Goal: Task Accomplishment & Management: Complete application form

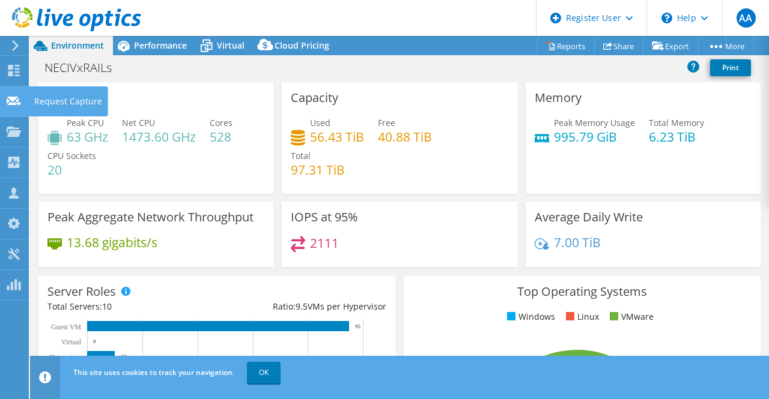
click at [44, 106] on div "Request Capture" at bounding box center [68, 101] width 80 height 30
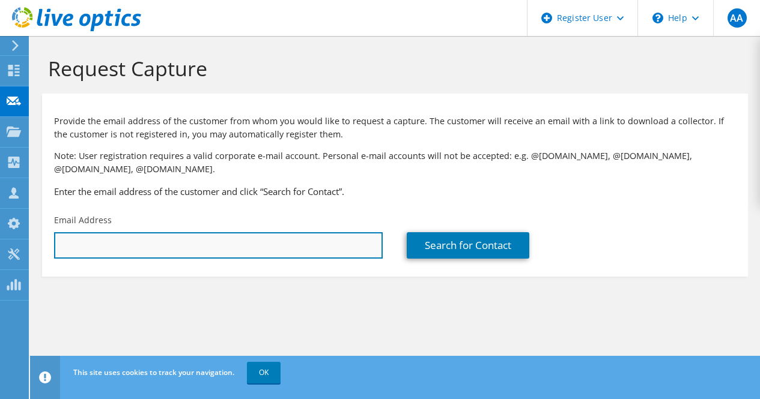
click at [180, 259] on input "text" at bounding box center [218, 245] width 329 height 26
paste input "awogunmola@hollandcollege.com"
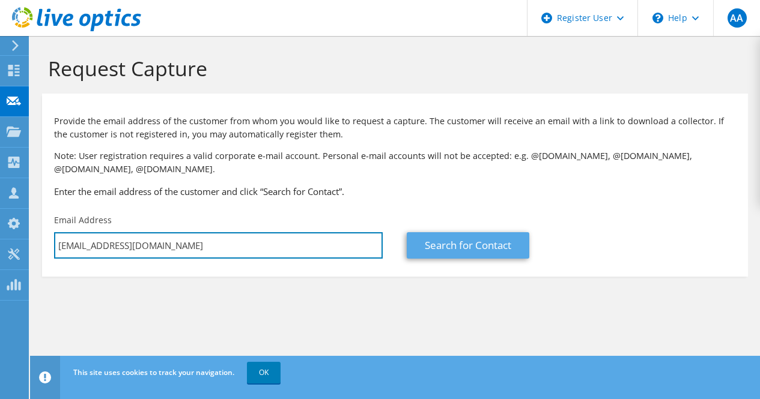
type input "awogunmola@hollandcollege.com"
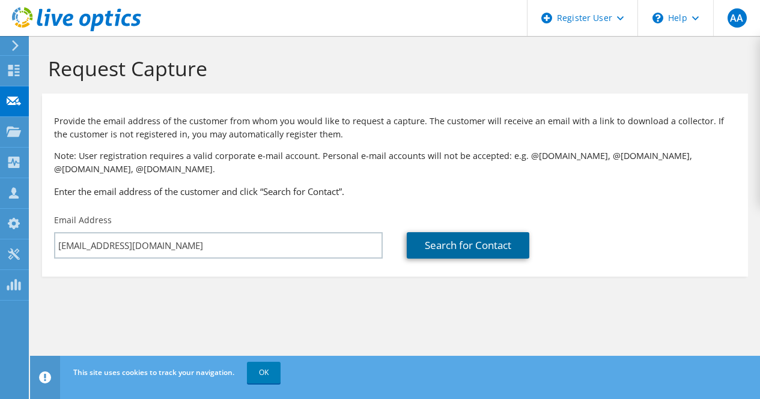
click at [485, 250] on link "Search for Contact" at bounding box center [468, 245] width 123 height 26
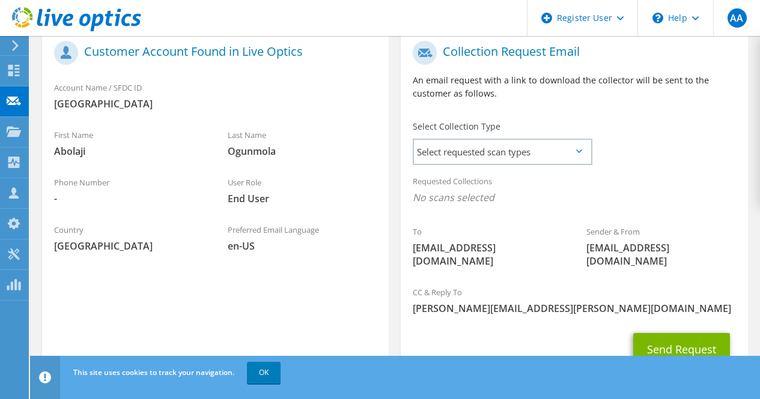
scroll to position [311, 0]
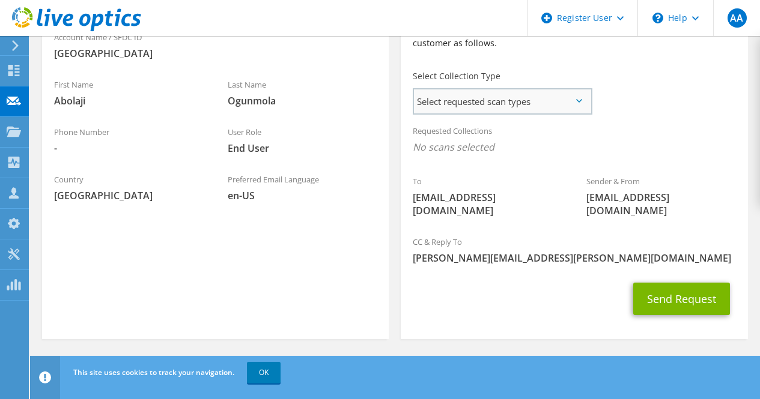
click at [521, 105] on span "Select requested scan types" at bounding box center [502, 101] width 177 height 24
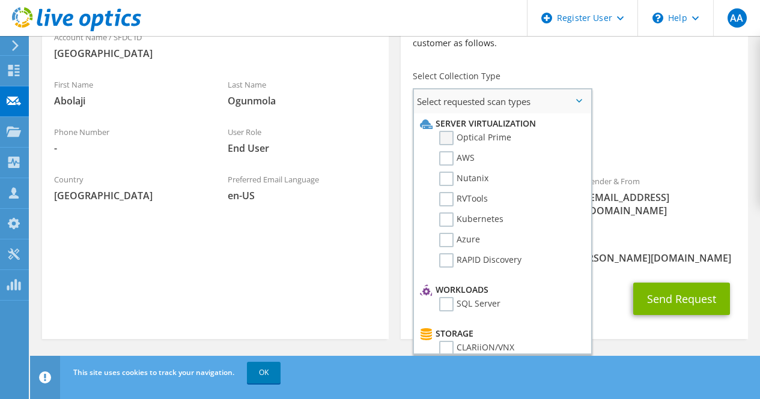
click at [447, 137] on label "Optical Prime" at bounding box center [475, 138] width 72 height 14
click at [0, 0] on input "Optical Prime" at bounding box center [0, 0] width 0 height 0
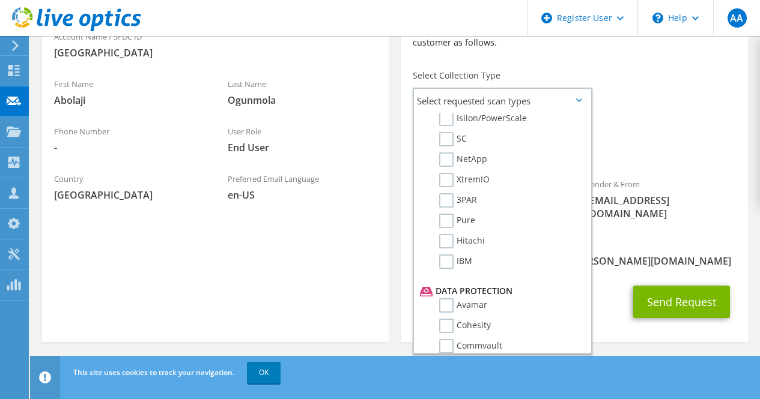
scroll to position [352, 0]
click at [683, 101] on div "To awogunmola@hollandcollege.com Sender & From liveoptics@liveoptics.com" at bounding box center [574, 108] width 347 height 249
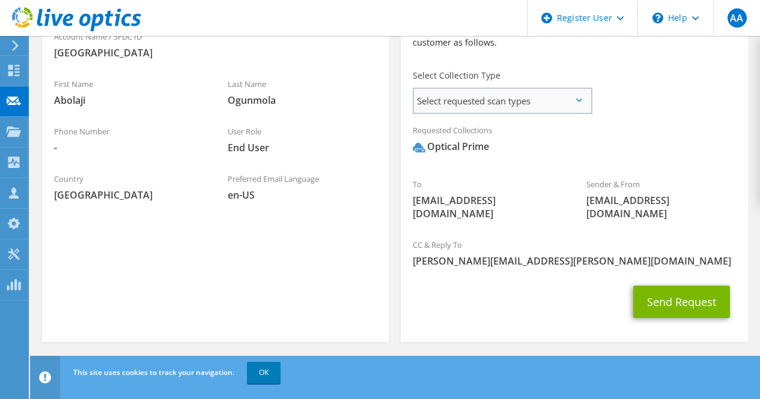
click at [566, 104] on span "Select requested scan types" at bounding box center [502, 101] width 177 height 24
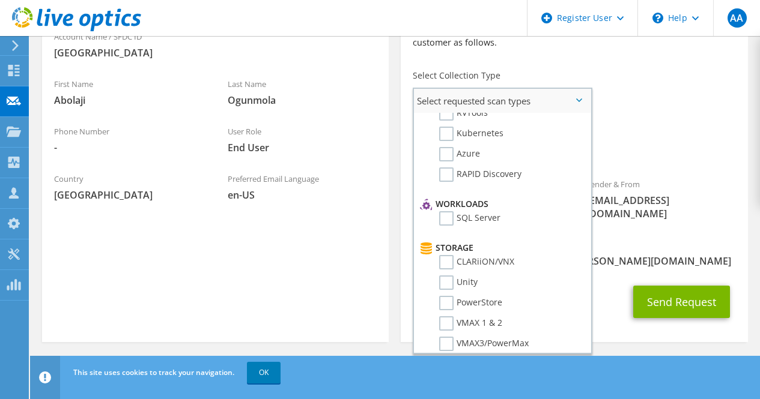
scroll to position [0, 0]
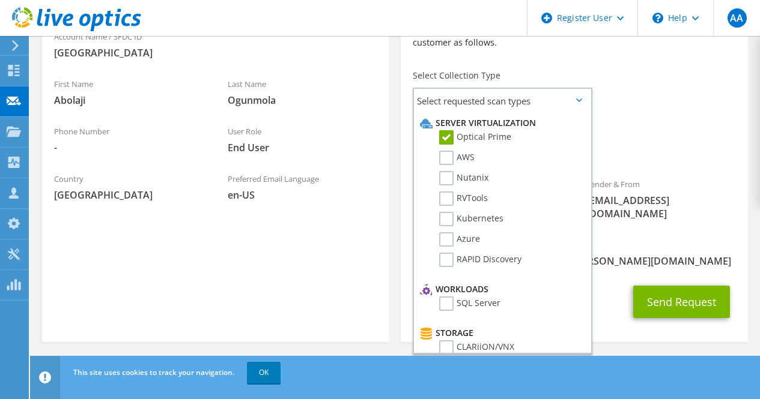
click at [628, 165] on div "Requested Collections No scans selected Optical Prime" at bounding box center [574, 142] width 347 height 48
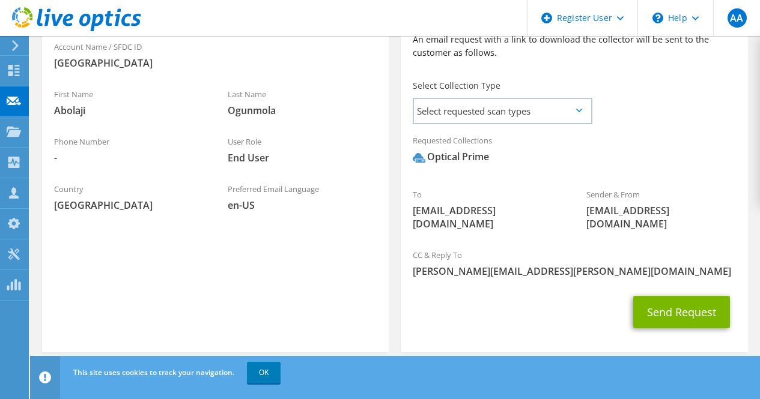
scroll to position [315, 0]
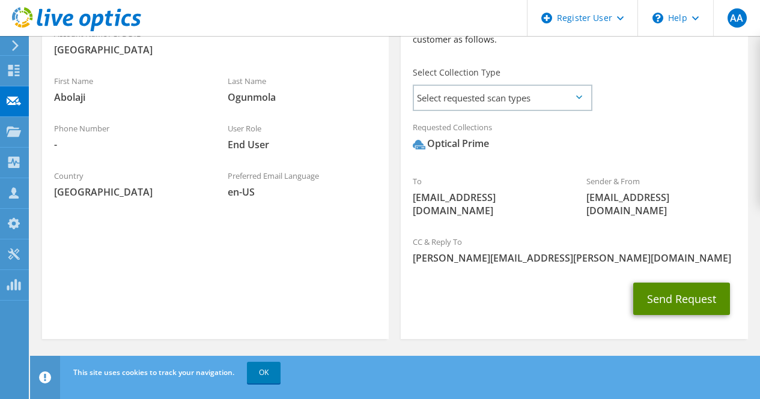
click at [667, 300] on button "Send Request" at bounding box center [681, 299] width 97 height 32
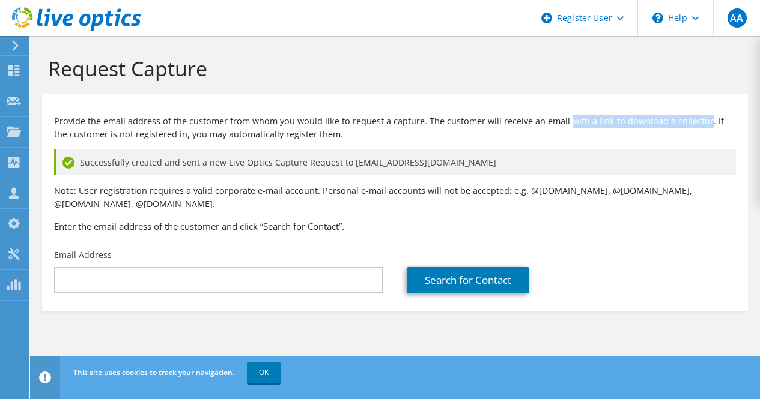
drag, startPoint x: 566, startPoint y: 120, endPoint x: 700, endPoint y: 126, distance: 134.7
click at [700, 126] on p "Provide the email address of the customer from whom you would like to request a…" at bounding box center [395, 128] width 682 height 26
copy p "with a link to download a collector"
click at [345, 202] on p "Note: User registration requires a valid corporate e-mail account. Personal e-m…" at bounding box center [395, 197] width 682 height 26
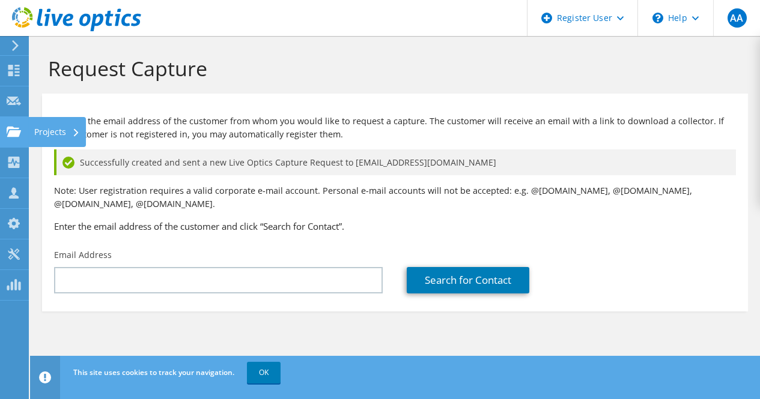
click at [17, 128] on use at bounding box center [14, 131] width 14 height 10
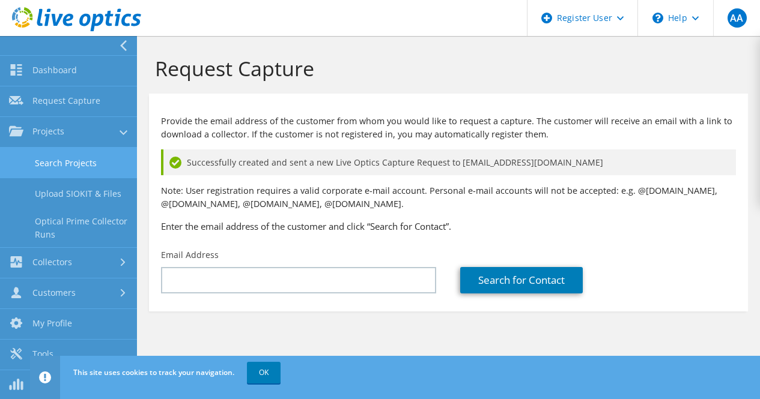
click at [94, 163] on link "Search Projects" at bounding box center [68, 163] width 137 height 31
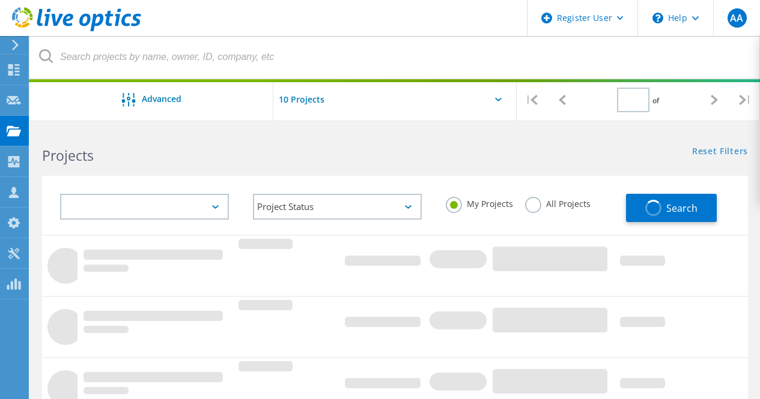
type input "1"
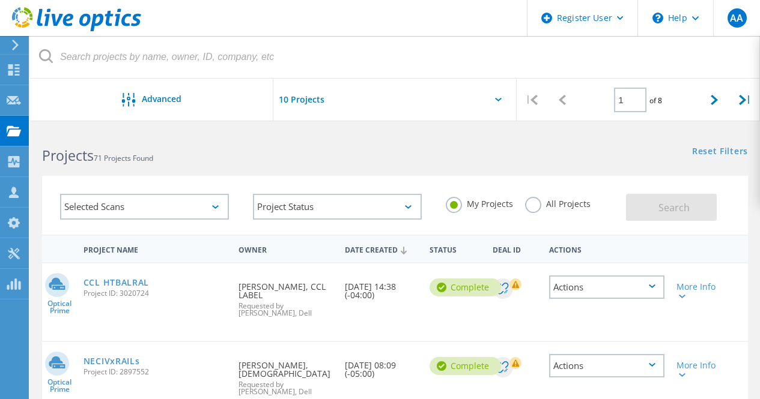
click at [232, 151] on h2 "Projects 71 Projects Found" at bounding box center [212, 156] width 341 height 20
